Goal: Task Accomplishment & Management: Manage account settings

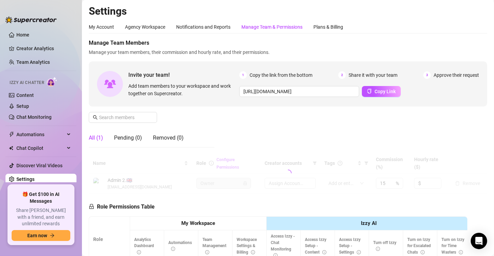
click at [267, 28] on div "Manage Team & Permissions" at bounding box center [271, 27] width 61 height 8
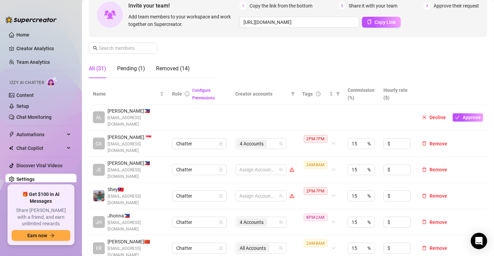
scroll to position [68, 0]
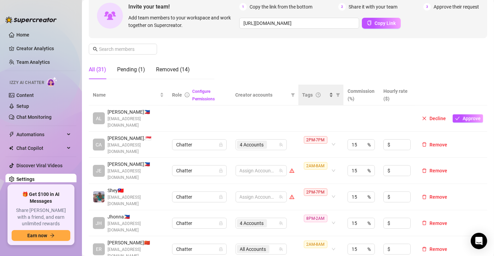
click at [325, 98] on div "Tags" at bounding box center [317, 95] width 31 height 8
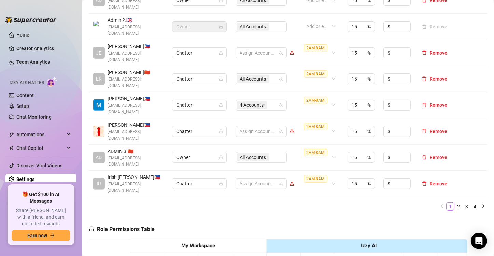
scroll to position [239, 0]
click at [455, 202] on link "2" at bounding box center [459, 206] width 8 height 8
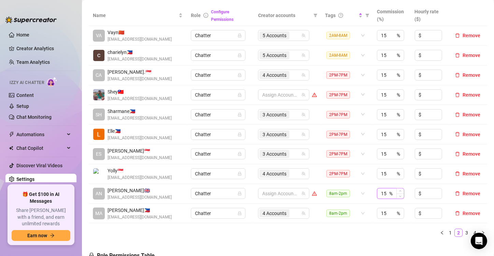
scroll to position [137, 0]
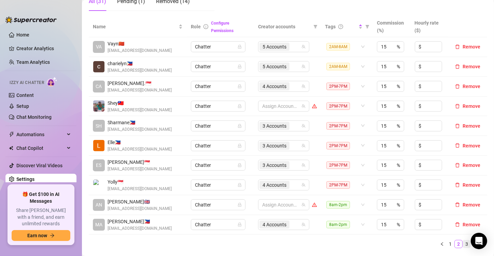
click at [463, 243] on link "3" at bounding box center [467, 244] width 8 height 8
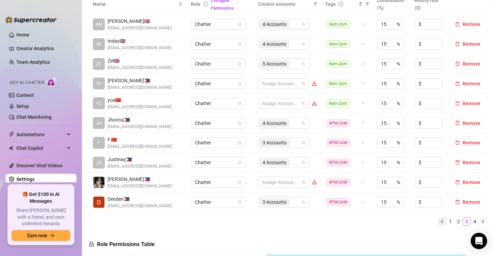
scroll to position [171, 0]
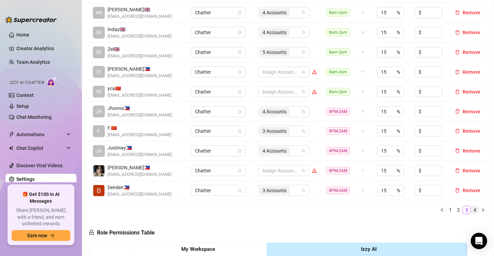
click at [471, 208] on link "4" at bounding box center [475, 210] width 8 height 8
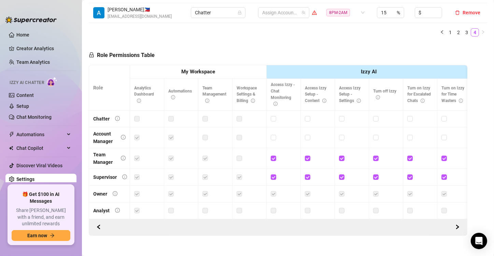
scroll to position [34, 0]
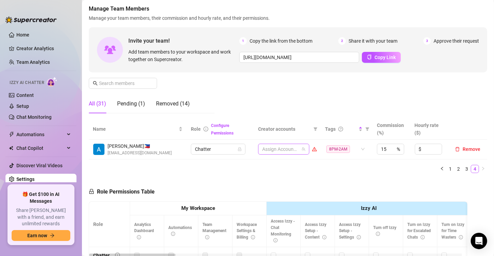
click at [274, 148] on div at bounding box center [279, 149] width 41 height 10
type input "jade"
click at [268, 164] on span "Select tree node" at bounding box center [268, 163] width 5 height 5
type input "jade"
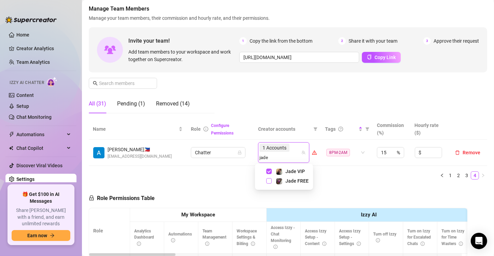
click at [268, 179] on span "Select tree node" at bounding box center [268, 180] width 5 height 5
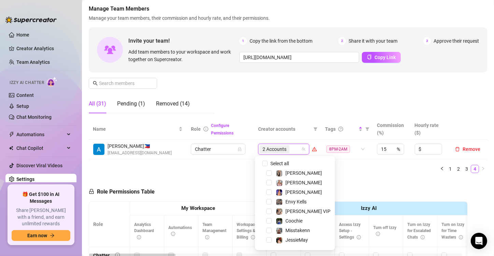
click at [326, 175] on div "Name Role Configure Permissions Creator accounts Tags Commission (%) Hourly rat…" at bounding box center [288, 149] width 398 height 60
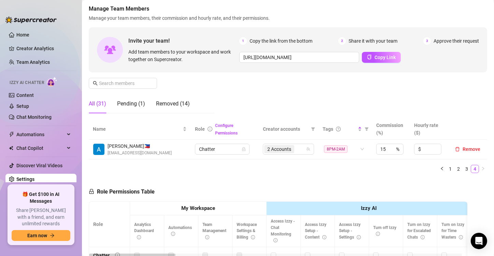
drag, startPoint x: 107, startPoint y: 153, endPoint x: 174, endPoint y: 154, distance: 67.6
click at [172, 154] on div "[PERSON_NAME] 🇵🇭 [EMAIL_ADDRESS][DOMAIN_NAME]" at bounding box center [132, 149] width 79 height 14
copy span "[EMAIL_ADDRESS][DOMAIN_NAME]"
click at [207, 84] on div "Manage Team Members Manage your team members, their commission and hourly rate,…" at bounding box center [288, 62] width 398 height 114
click at [133, 106] on div "Pending (1)" at bounding box center [131, 104] width 28 height 8
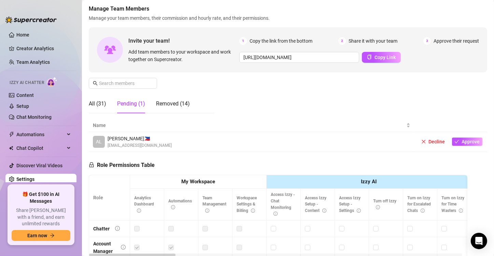
click at [282, 102] on div "Manage Team Members Manage your team members, their commission and hourly rate,…" at bounding box center [288, 62] width 398 height 114
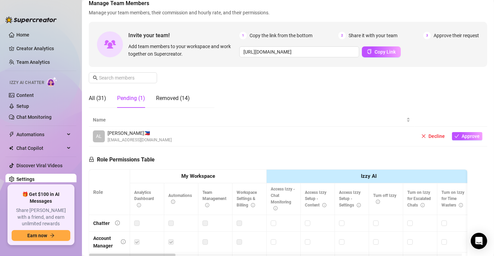
scroll to position [0, 0]
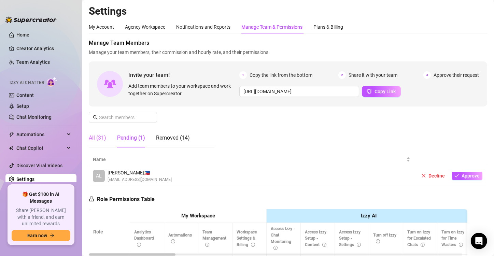
click at [105, 142] on div "All (31)" at bounding box center [97, 137] width 17 height 19
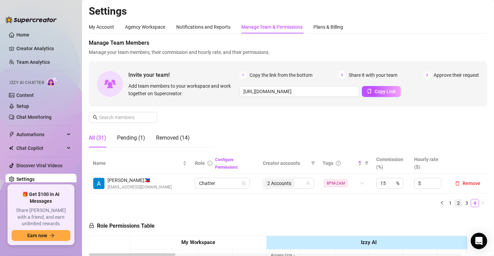
click at [455, 203] on link "2" at bounding box center [459, 203] width 8 height 8
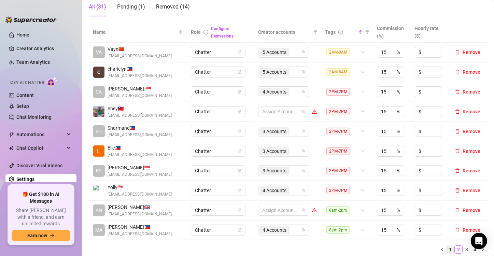
scroll to position [171, 0]
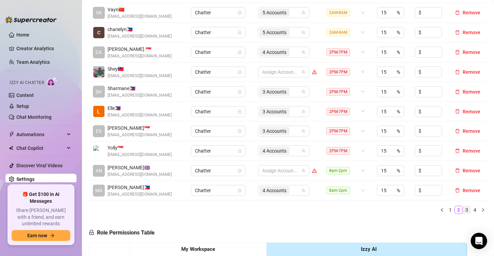
click at [463, 209] on link "3" at bounding box center [467, 210] width 8 height 8
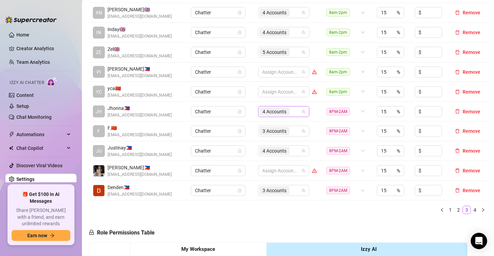
click at [293, 111] on div "4 Accounts" at bounding box center [279, 112] width 41 height 10
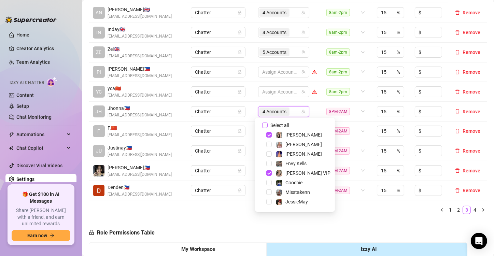
click at [265, 124] on input "Select all" at bounding box center [264, 125] width 5 height 5
checkbox input "false"
click at [249, 110] on td "Chatter" at bounding box center [220, 112] width 67 height 20
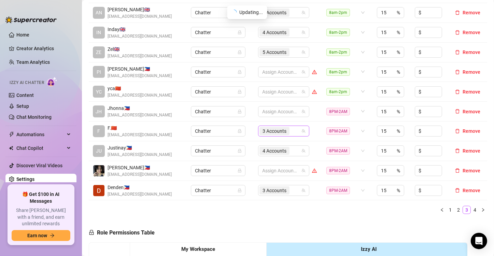
click at [293, 132] on div "3 Accounts" at bounding box center [279, 131] width 41 height 10
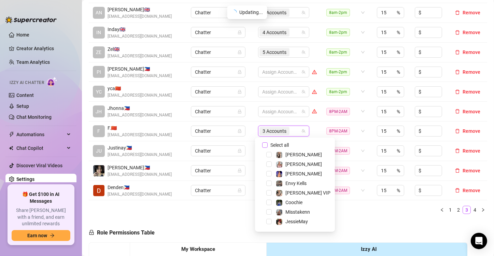
click at [265, 144] on input "Select all" at bounding box center [264, 144] width 5 height 5
checkbox input "false"
click at [249, 130] on td "Chatter" at bounding box center [220, 132] width 67 height 20
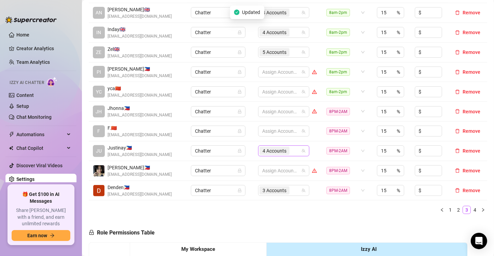
click at [290, 149] on div "4 Accounts" at bounding box center [279, 151] width 41 height 10
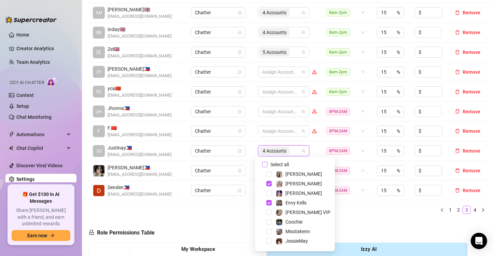
click at [264, 162] on input "Select all" at bounding box center [264, 164] width 5 height 5
checkbox input "false"
click at [247, 149] on td "Chatter" at bounding box center [220, 151] width 67 height 20
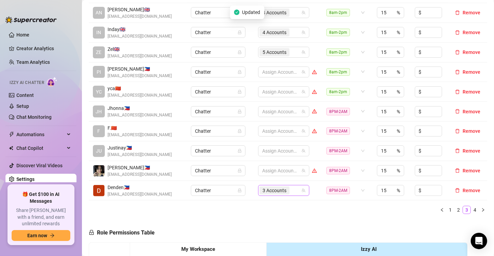
click at [290, 191] on div "3 Accounts" at bounding box center [279, 191] width 41 height 10
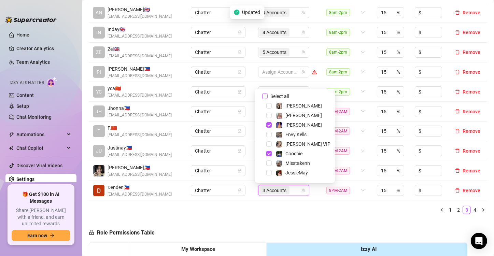
click at [263, 95] on input "Select all" at bounding box center [264, 96] width 5 height 5
checkbox input "false"
click at [254, 108] on td "Assign Accounts" at bounding box center [287, 112] width 67 height 20
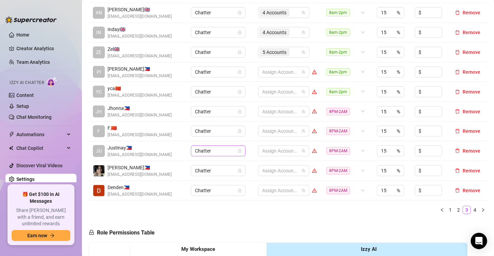
scroll to position [137, 0]
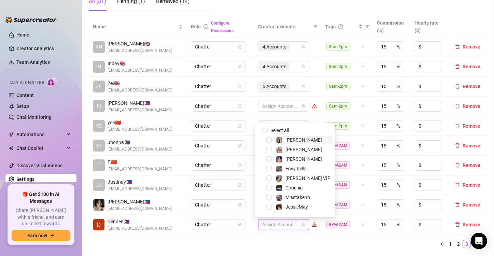
click at [274, 224] on div at bounding box center [279, 225] width 41 height 10
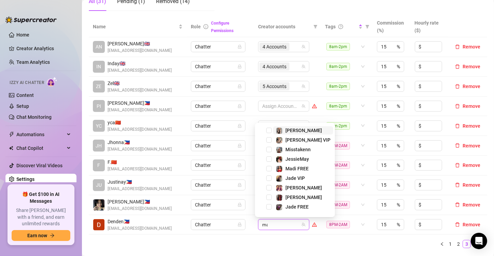
type input "madi"
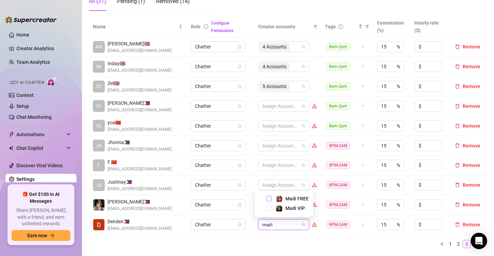
click at [268, 199] on span "Select tree node" at bounding box center [268, 198] width 5 height 5
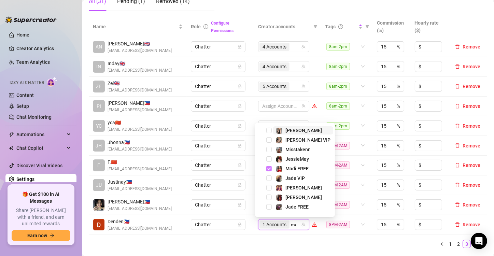
type input "madi"
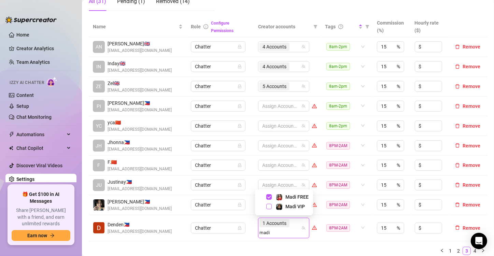
click at [269, 207] on span "Select tree node" at bounding box center [268, 206] width 5 height 5
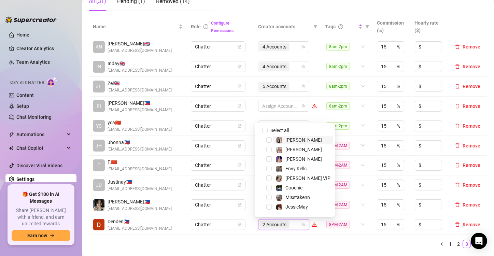
type input "r"
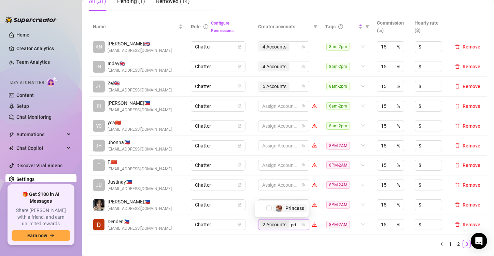
type input "prin"
click at [269, 207] on span "Select tree node" at bounding box center [268, 207] width 5 height 5
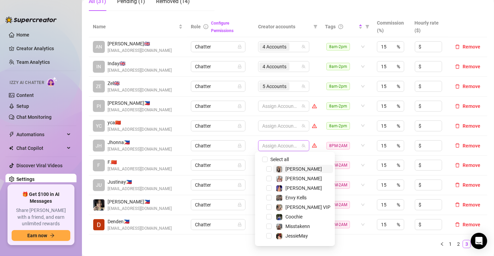
click at [281, 143] on div at bounding box center [279, 146] width 41 height 10
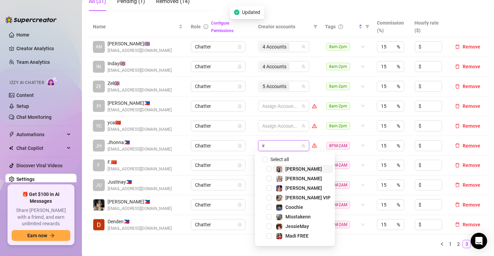
type input "ink"
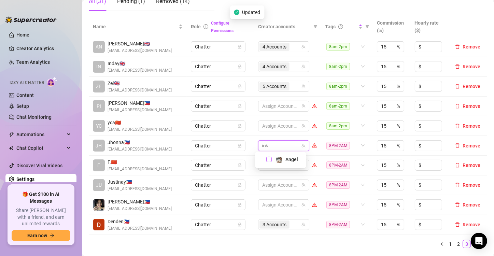
click at [269, 158] on span "Select tree node" at bounding box center [268, 159] width 5 height 5
type input "valen"
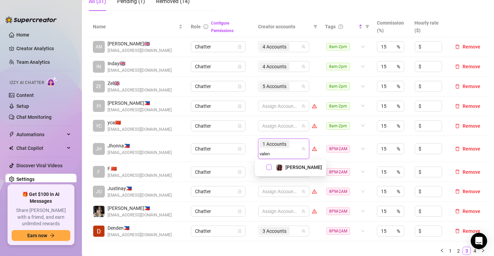
click at [269, 167] on span "Select tree node" at bounding box center [268, 167] width 5 height 5
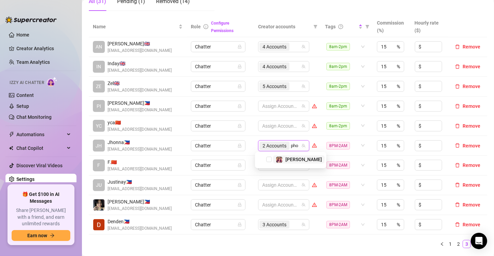
type input "phoe"
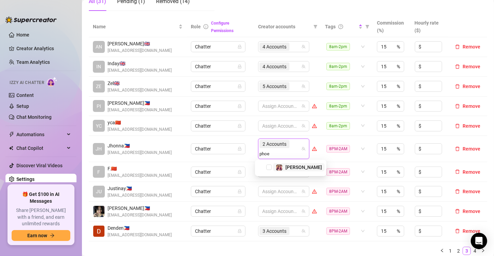
click at [269, 167] on span "Select tree node" at bounding box center [268, 167] width 5 height 5
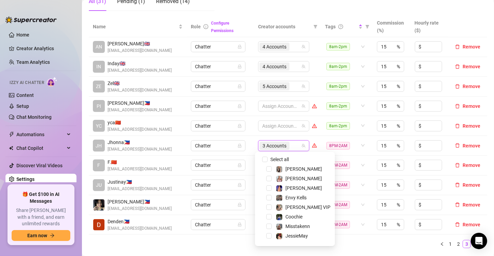
click at [248, 151] on td "Chatter" at bounding box center [220, 146] width 67 height 20
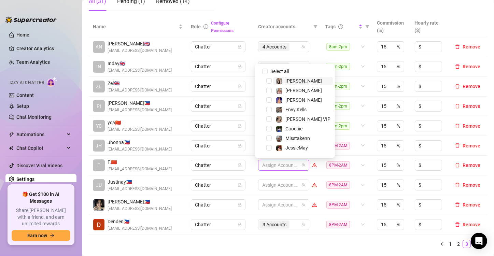
click at [276, 167] on div at bounding box center [279, 165] width 41 height 10
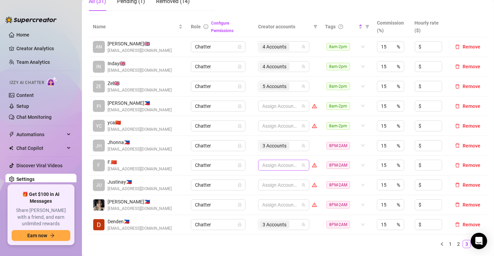
click at [276, 167] on div at bounding box center [279, 165] width 41 height 10
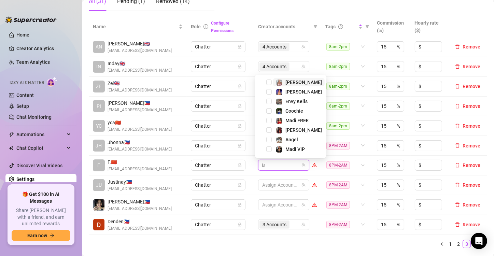
type input "[PERSON_NAME]"
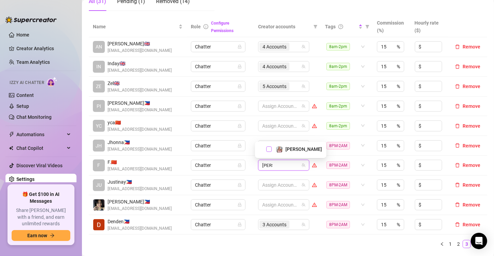
click at [270, 149] on span "Select tree node" at bounding box center [268, 148] width 5 height 5
type input "envy"
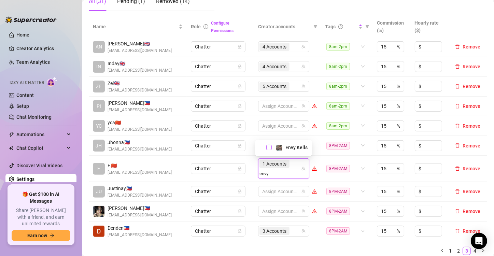
click at [269, 149] on span "Select tree node" at bounding box center [268, 147] width 5 height 5
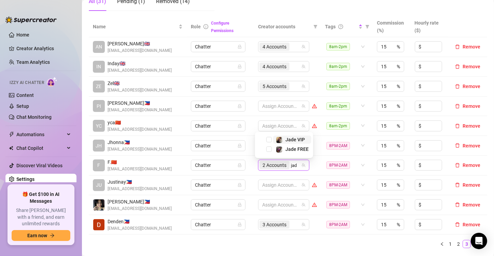
type input "jade"
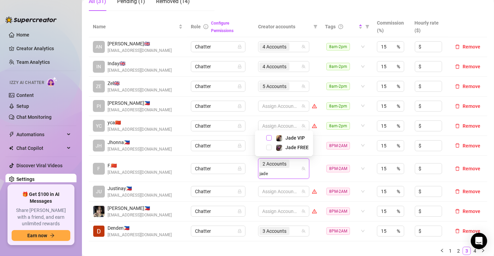
click at [269, 137] on span "Select tree node" at bounding box center [268, 137] width 5 height 5
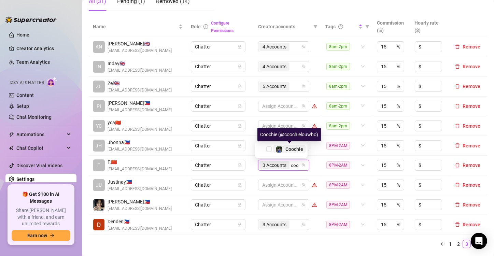
type input "cooc"
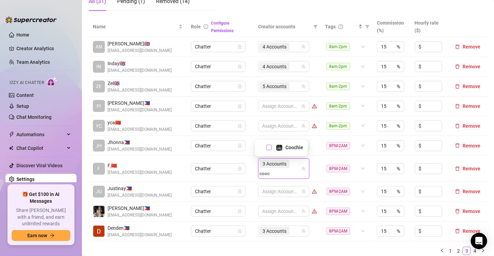
click at [269, 148] on span "Select tree node" at bounding box center [268, 147] width 5 height 5
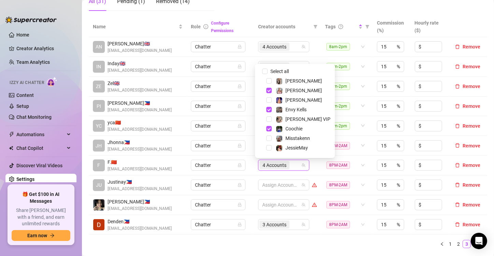
click at [250, 152] on td "Chatter" at bounding box center [220, 146] width 67 height 20
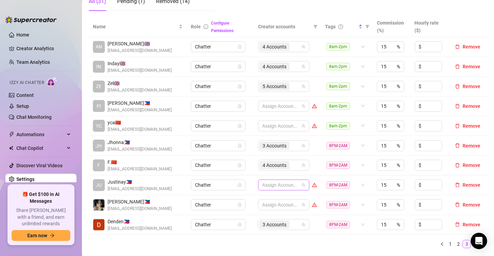
click at [262, 183] on div at bounding box center [279, 185] width 41 height 10
click at [274, 184] on div at bounding box center [279, 185] width 41 height 10
type input "chyn"
click at [270, 168] on span "Select tree node" at bounding box center [268, 168] width 5 height 5
type input "jade"
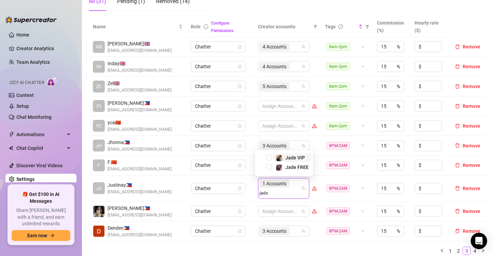
click at [270, 168] on span "Select tree node" at bounding box center [268, 167] width 5 height 5
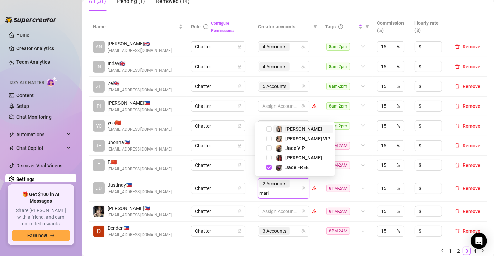
type input "[PERSON_NAME]"
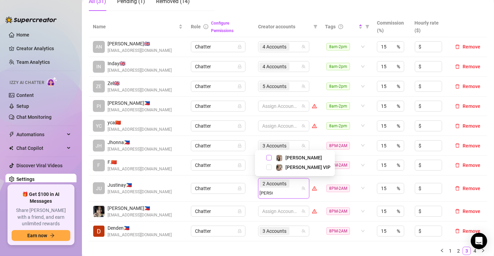
click at [269, 158] on span "Select tree node" at bounding box center [268, 157] width 5 height 5
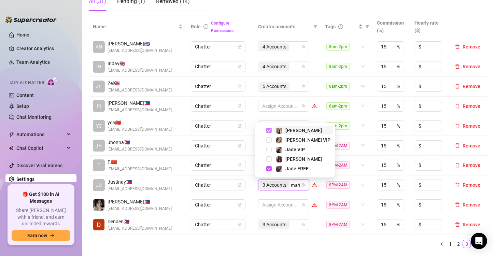
type input "[PERSON_NAME]"
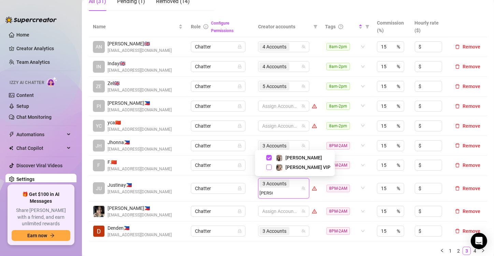
click at [268, 165] on span "Select tree node" at bounding box center [268, 167] width 5 height 5
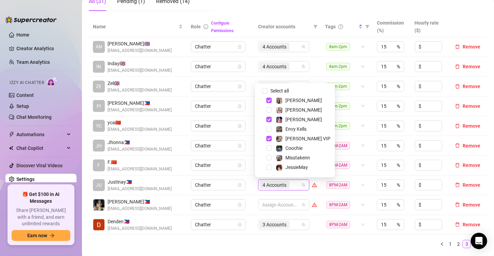
click at [246, 158] on td "Chatter" at bounding box center [220, 166] width 67 height 20
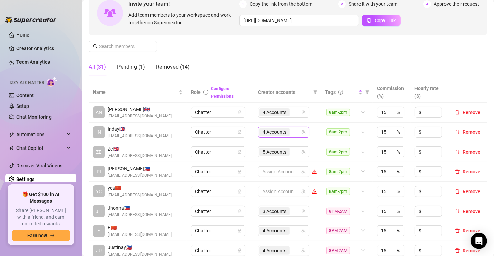
scroll to position [68, 0]
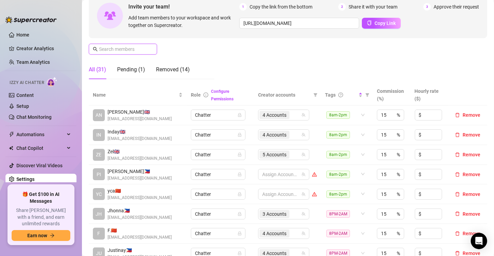
click at [119, 50] on input "text" at bounding box center [123, 49] width 48 height 8
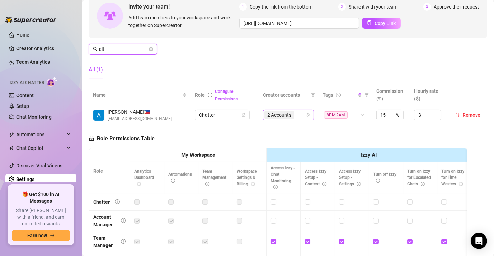
click at [287, 115] on span "2 Accounts" at bounding box center [279, 115] width 24 height 8
type input "alt"
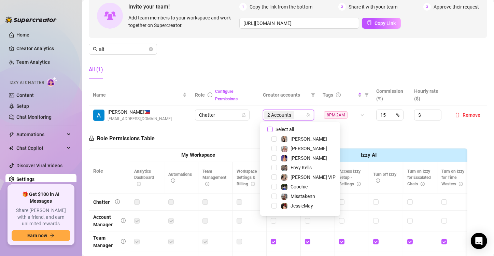
click at [269, 128] on input "Select all" at bounding box center [269, 129] width 5 height 5
checkbox input "false"
click at [239, 69] on div "Manage Team Members Manage your team members, their commission and hourly rate,…" at bounding box center [288, 28] width 398 height 114
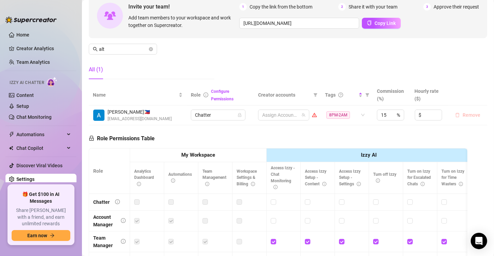
drag, startPoint x: 463, startPoint y: 114, endPoint x: 458, endPoint y: 115, distance: 4.6
click at [463, 114] on span "Remove" at bounding box center [472, 114] width 18 height 5
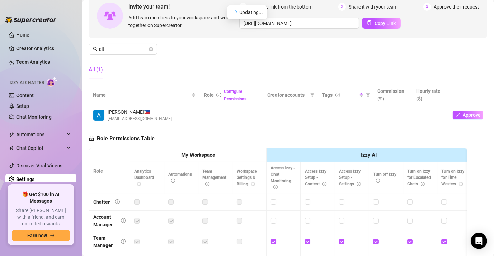
click at [218, 58] on div "Manage Team Members Manage your team members, their commission and hourly rate,…" at bounding box center [288, 28] width 398 height 114
click at [151, 48] on icon "close-circle" at bounding box center [151, 49] width 4 height 4
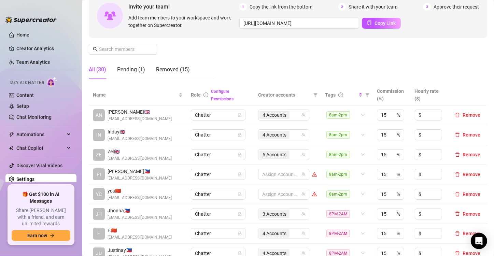
click at [240, 55] on div "Manage Team Members Manage your team members, their commission and hourly rate,…" at bounding box center [288, 28] width 398 height 114
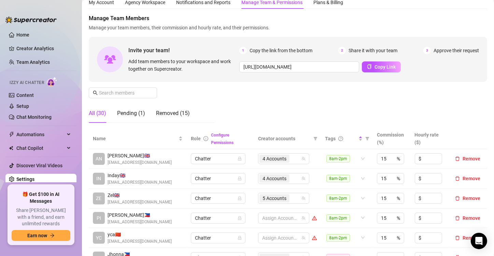
scroll to position [0, 0]
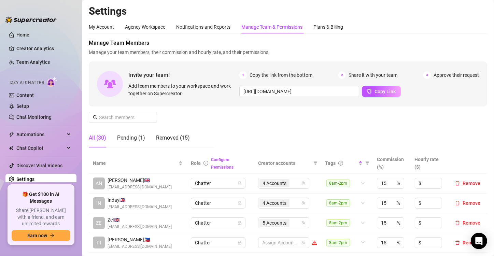
click at [456, 32] on div "My Account Agency Workspace Notifications and Reports Manage Team & Permissions…" at bounding box center [288, 26] width 398 height 13
click at [28, 60] on link "Team Analytics" at bounding box center [32, 61] width 33 height 5
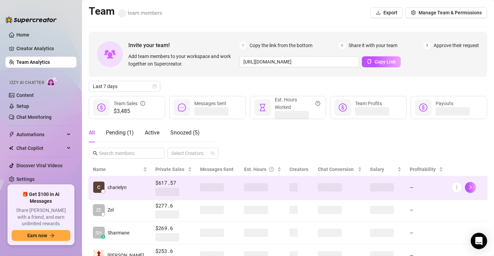
scroll to position [34, 0]
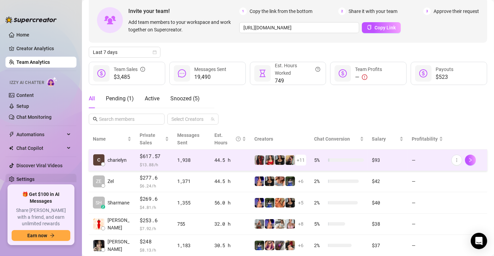
click at [30, 177] on link "Settings" at bounding box center [25, 178] width 18 height 5
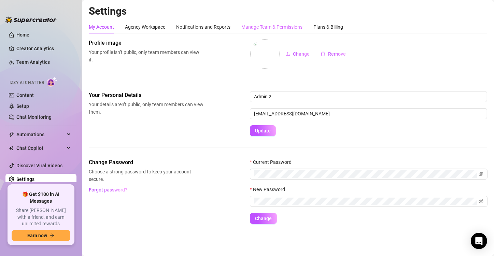
click at [272, 22] on div "Manage Team & Permissions" at bounding box center [271, 26] width 61 height 13
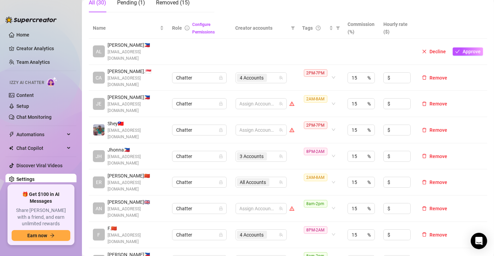
scroll to position [102, 0]
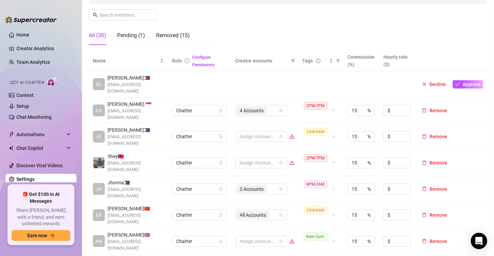
click at [136, 17] on input "text" at bounding box center [123, 15] width 48 height 8
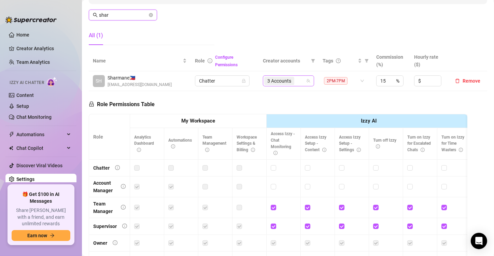
click at [276, 78] on span "3 Accounts" at bounding box center [279, 81] width 24 height 8
type input "shar"
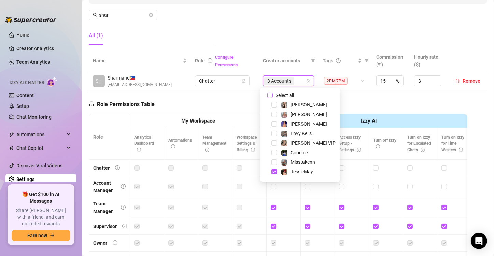
click at [272, 94] on input "Select all" at bounding box center [269, 95] width 5 height 5
checkbox input "false"
click at [280, 83] on div at bounding box center [284, 81] width 41 height 10
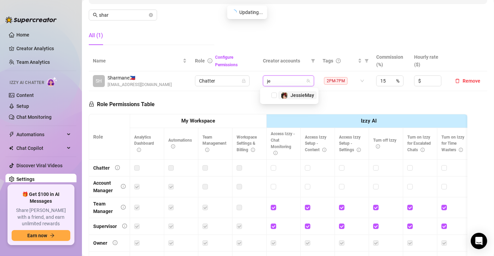
type input "jes"
click at [273, 96] on span "Select tree node" at bounding box center [273, 95] width 5 height 5
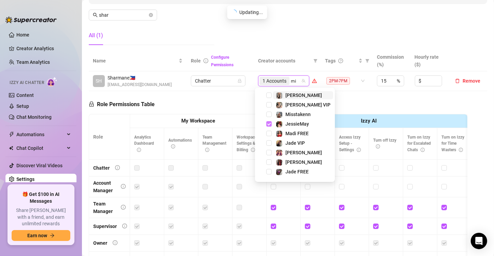
type input "mis"
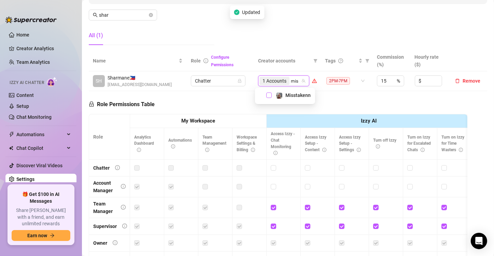
click at [270, 96] on span "Select tree node" at bounding box center [268, 95] width 5 height 5
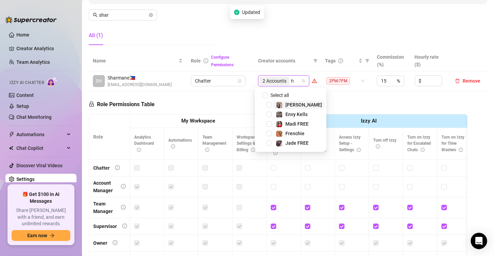
type input "fren"
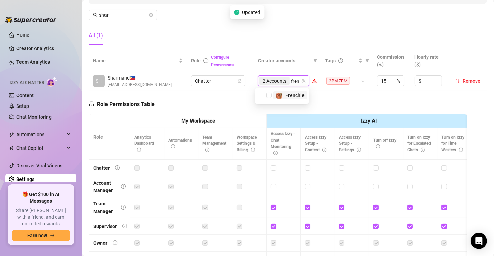
click at [270, 96] on span "Select tree node" at bounding box center [268, 95] width 5 height 5
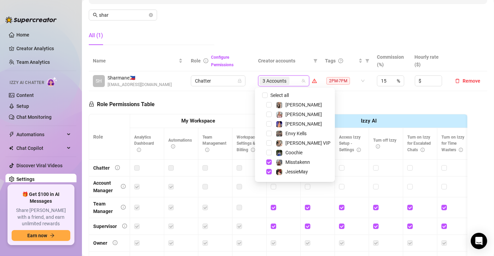
click at [239, 91] on div "Role Permissions Table Role My Workspace Izzy AI OnlyFans Side Menu OnlyFans Ch…" at bounding box center [278, 188] width 379 height 194
